Goal: Task Accomplishment & Management: Use online tool/utility

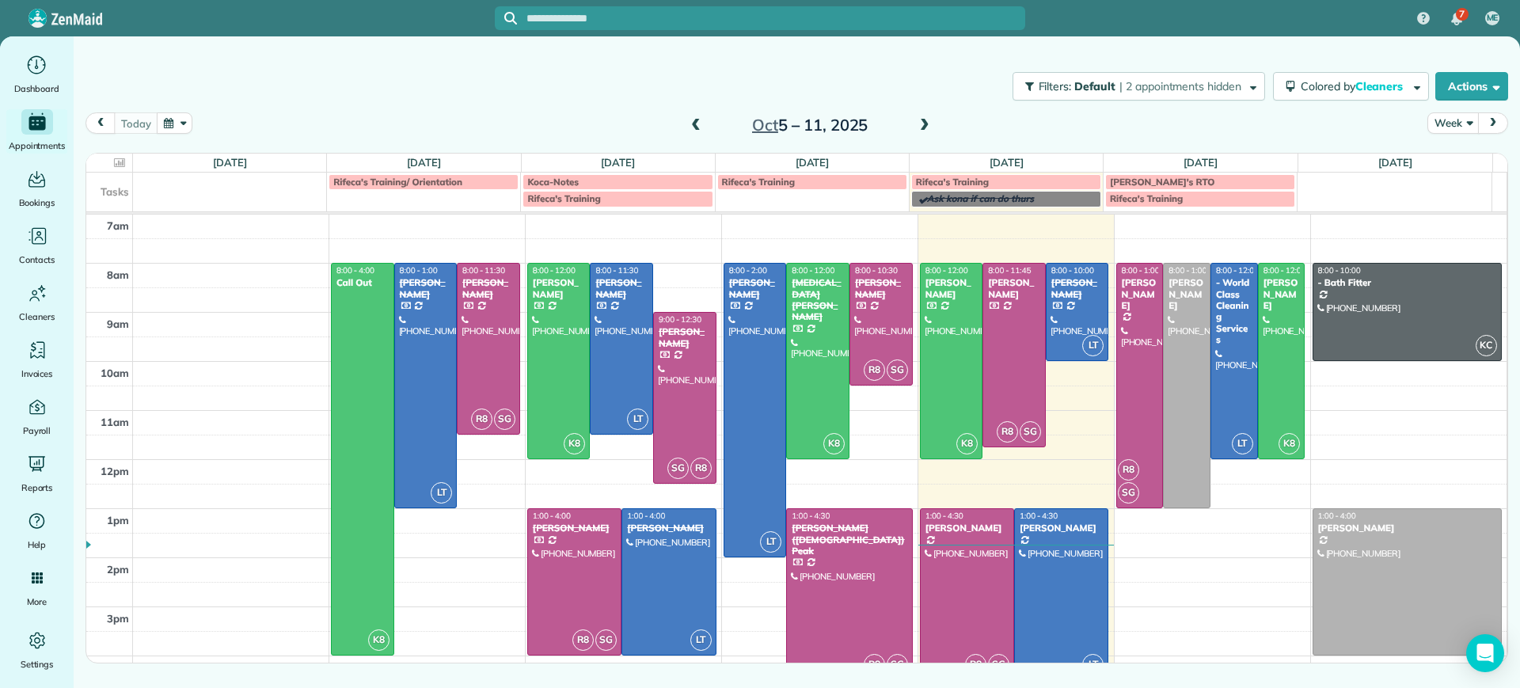
click at [964, 566] on div at bounding box center [967, 594] width 93 height 170
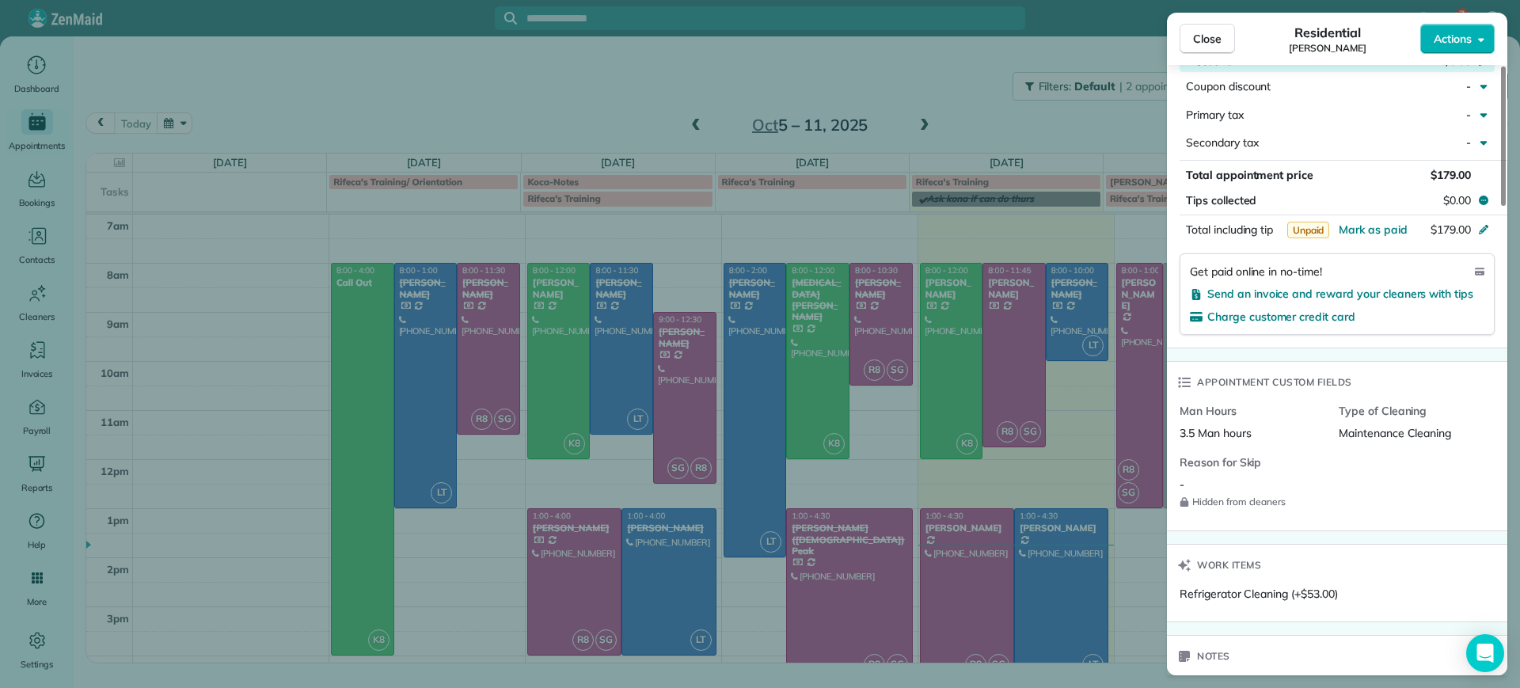
scroll to position [991, 0]
click at [1308, 307] on span "Charge customer credit card" at bounding box center [1281, 314] width 148 height 14
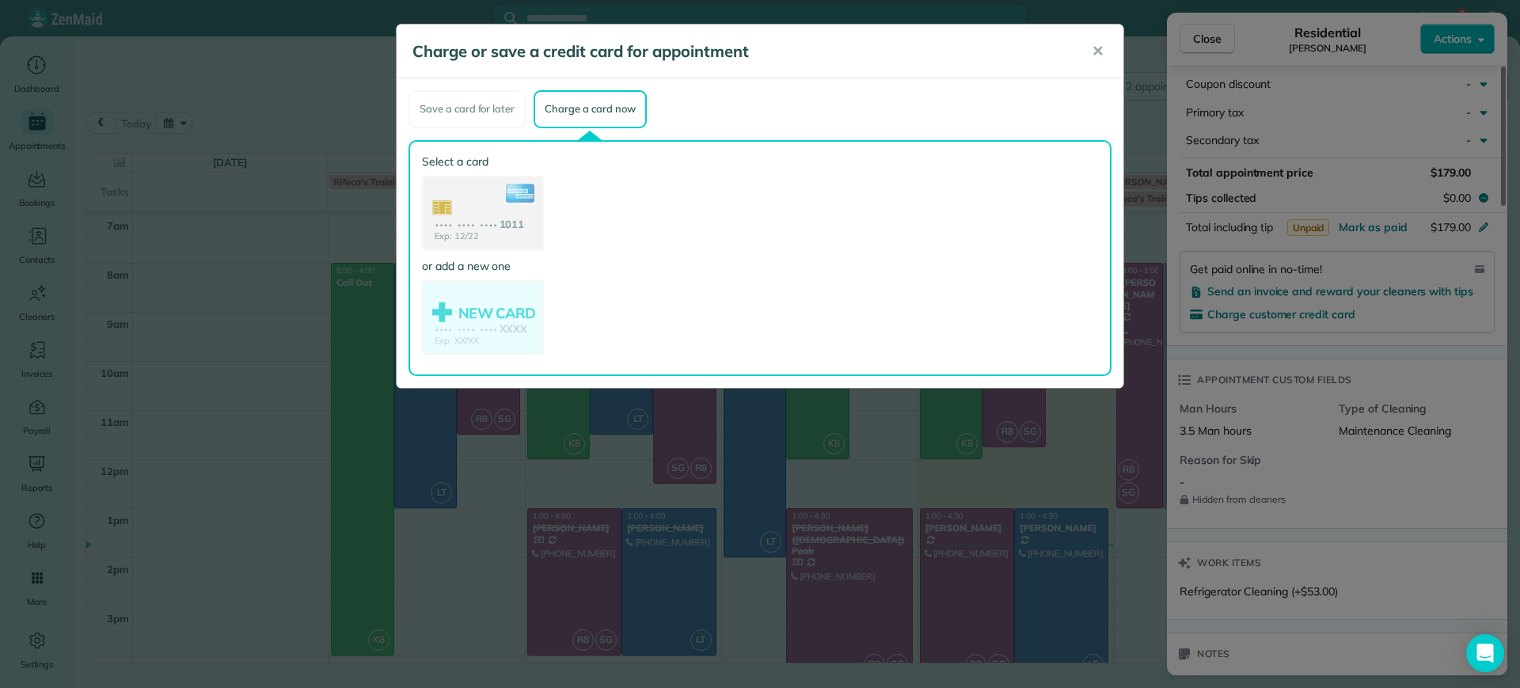
click at [506, 176] on div "Exp: 12/22 •••• •••• •••• 1011" at bounding box center [483, 213] width 122 height 74
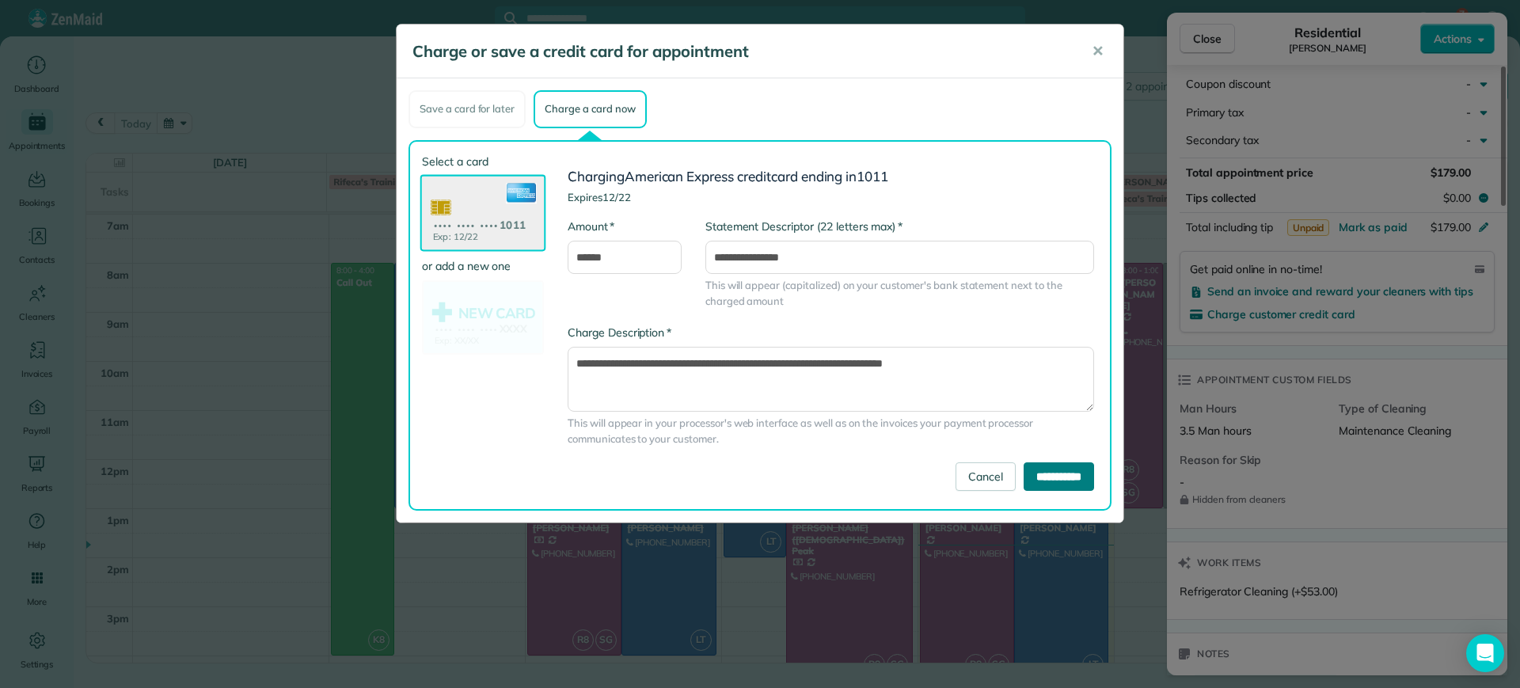
click at [1038, 476] on input "**********" at bounding box center [1058, 476] width 70 height 28
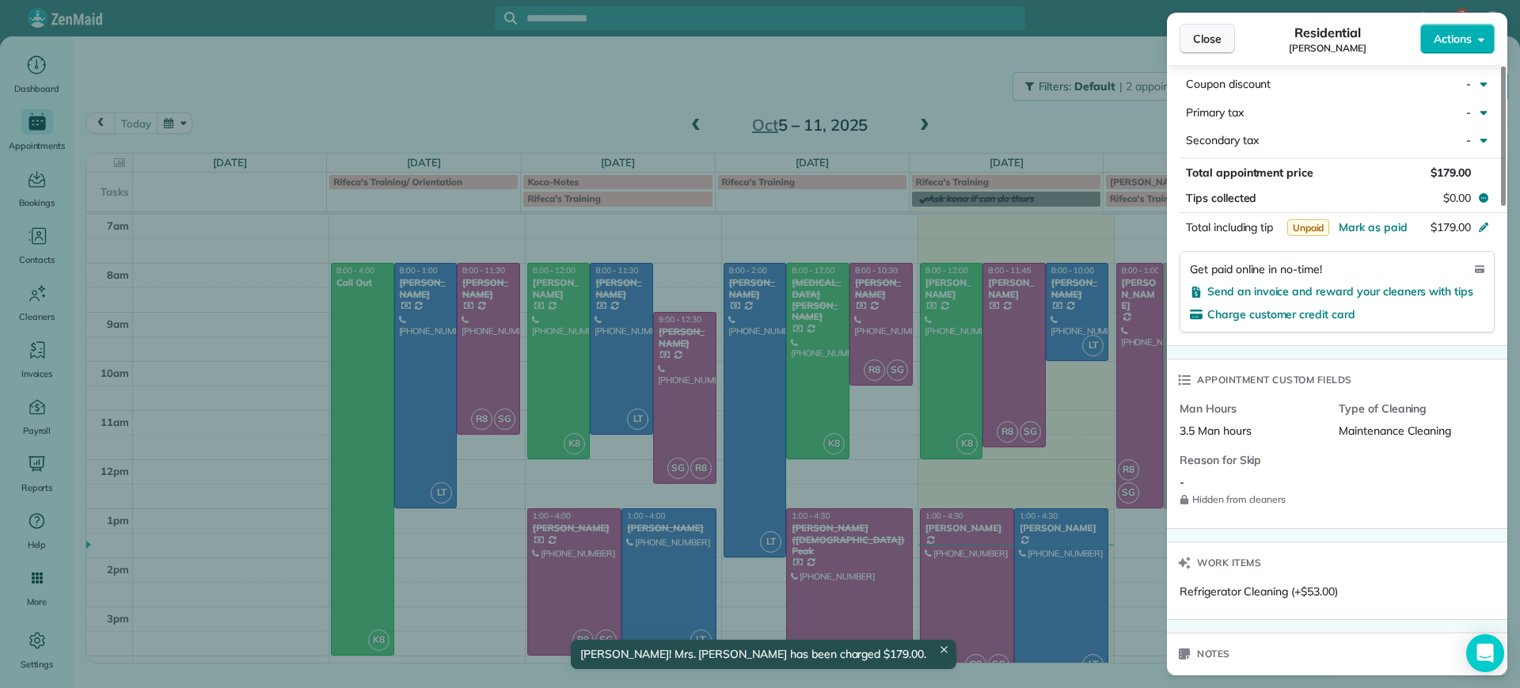
click at [1198, 32] on span "Close" at bounding box center [1207, 39] width 28 height 16
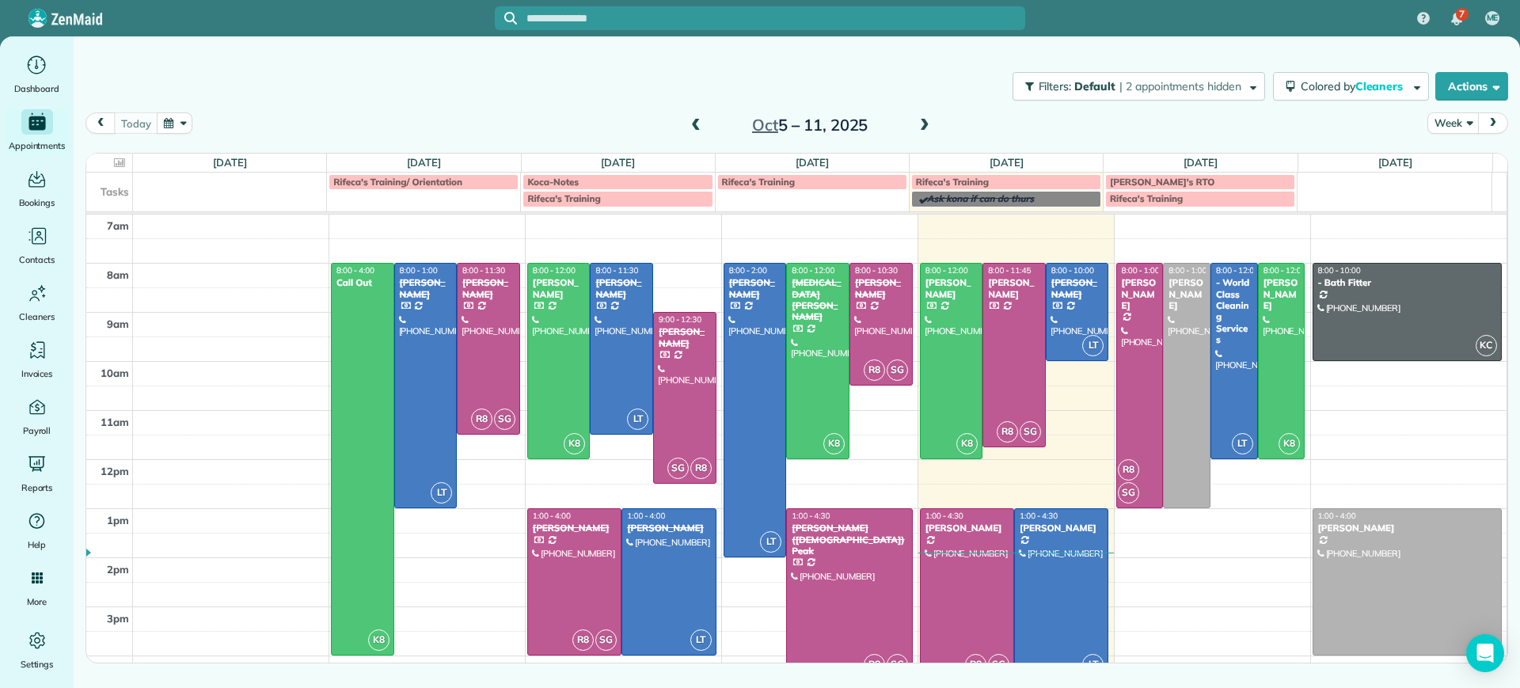
click at [415, 111] on div "Filters: Default | 2 appointments hidden Colored by Cleaners Color by Cleaner C…" at bounding box center [797, 86] width 1446 height 52
click at [921, 134] on span at bounding box center [924, 126] width 17 height 24
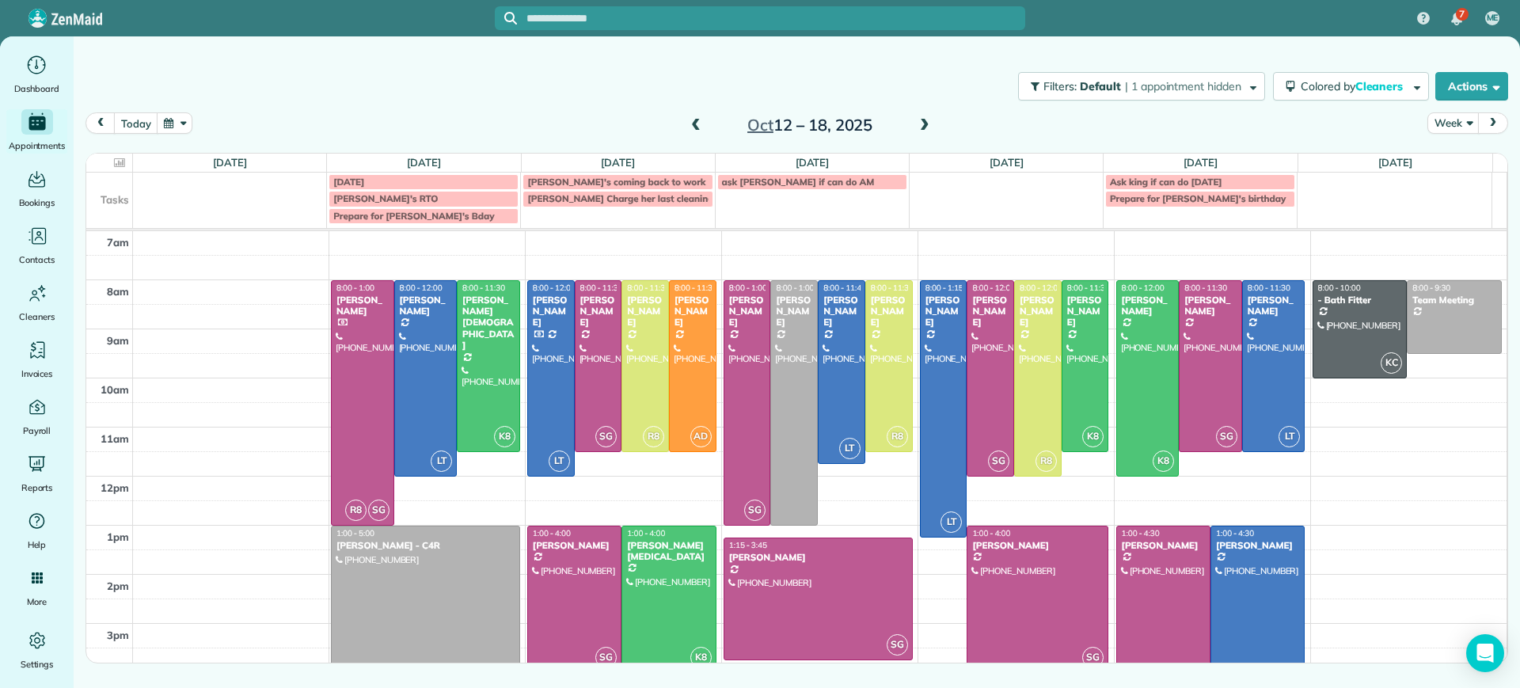
click at [921, 132] on span at bounding box center [924, 126] width 17 height 14
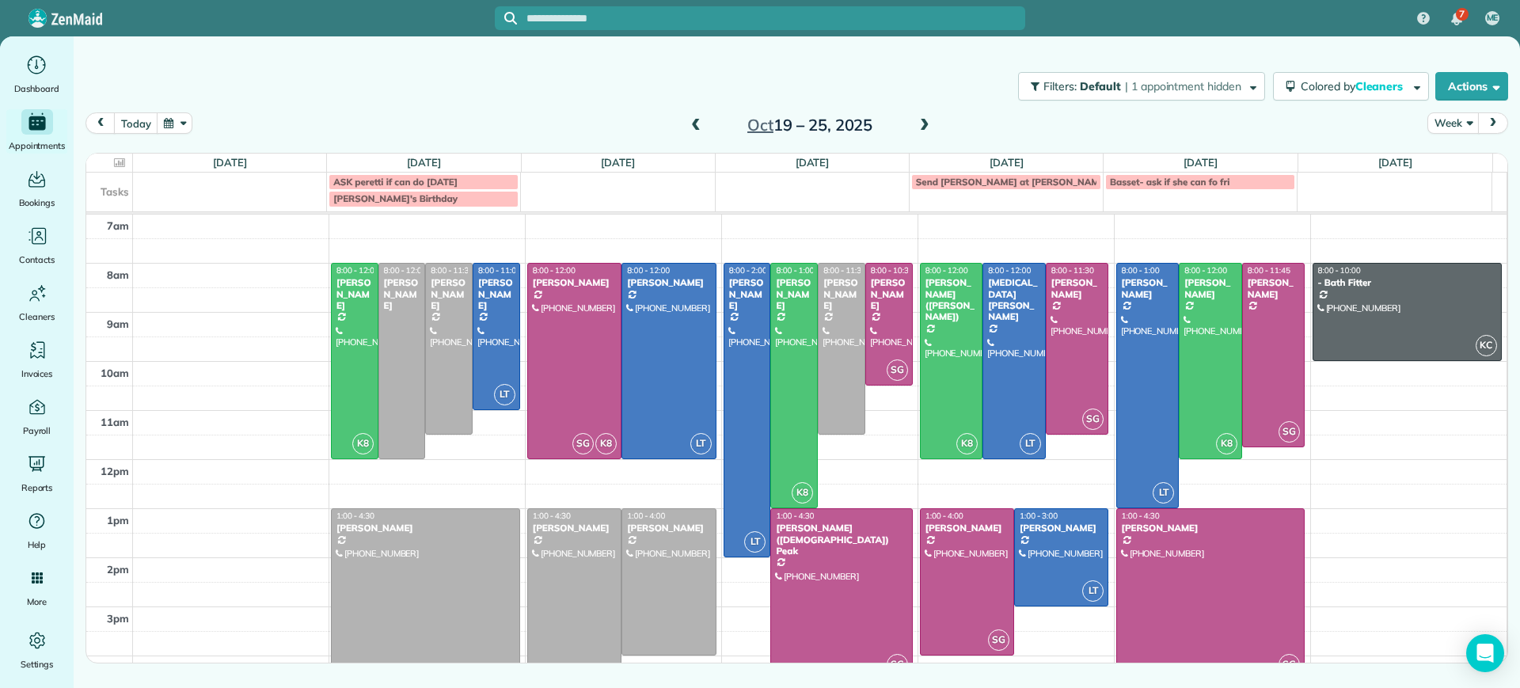
click at [694, 131] on span at bounding box center [695, 126] width 17 height 14
